Goal: Task Accomplishment & Management: Use online tool/utility

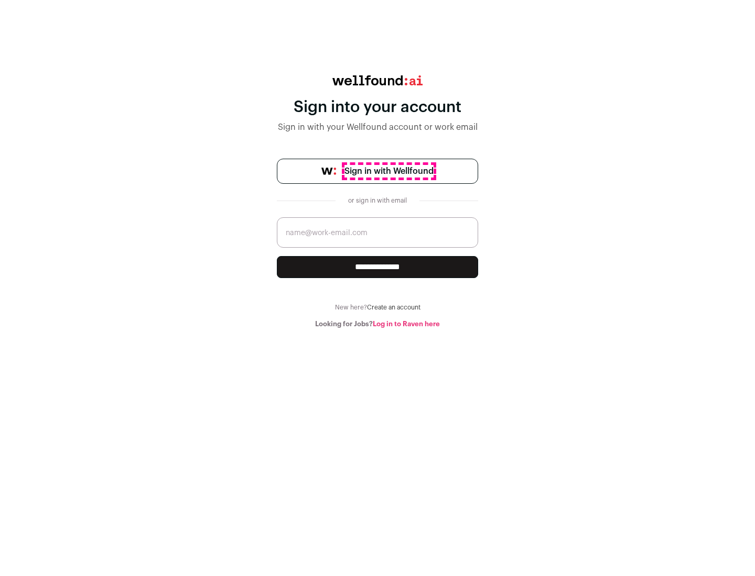
click at [388, 171] on span "Sign in with Wellfound" at bounding box center [388, 171] width 89 height 13
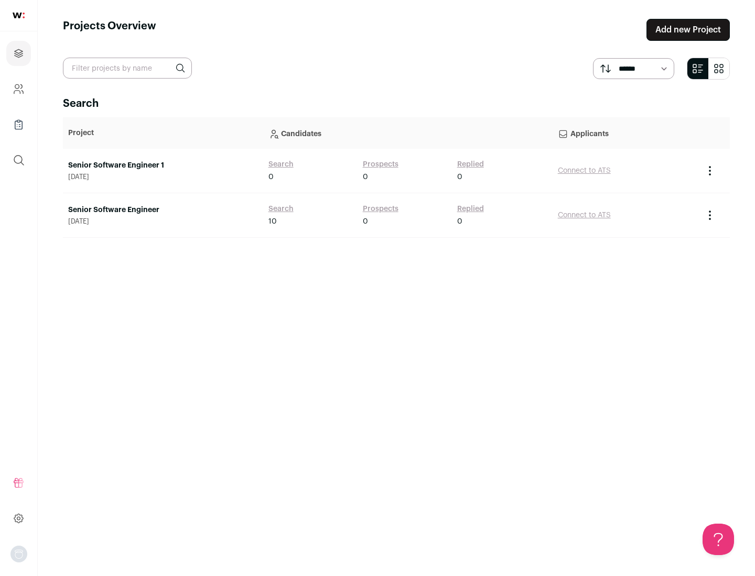
click at [162, 210] on link "Senior Software Engineer" at bounding box center [163, 210] width 190 height 10
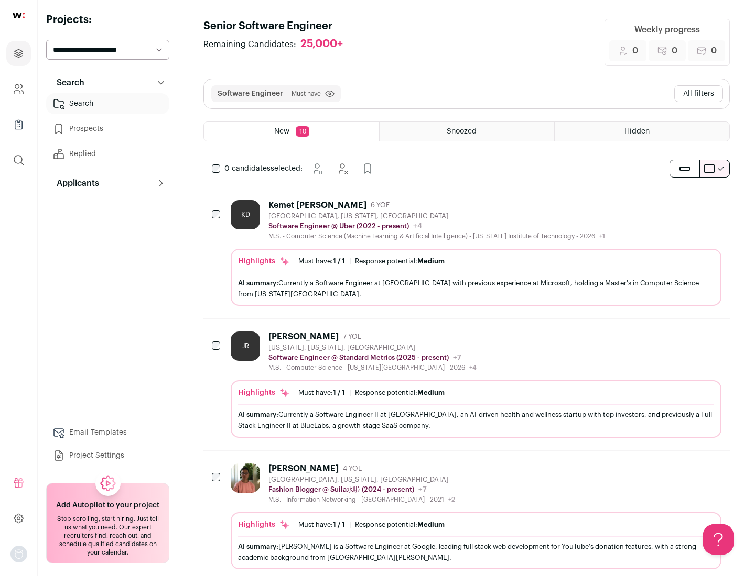
click at [466, 253] on div "Highlights Must have: 1 / 1 How many must haves have been fulfilled? | Response…" at bounding box center [476, 277] width 491 height 57
